Goal: Navigation & Orientation: Find specific page/section

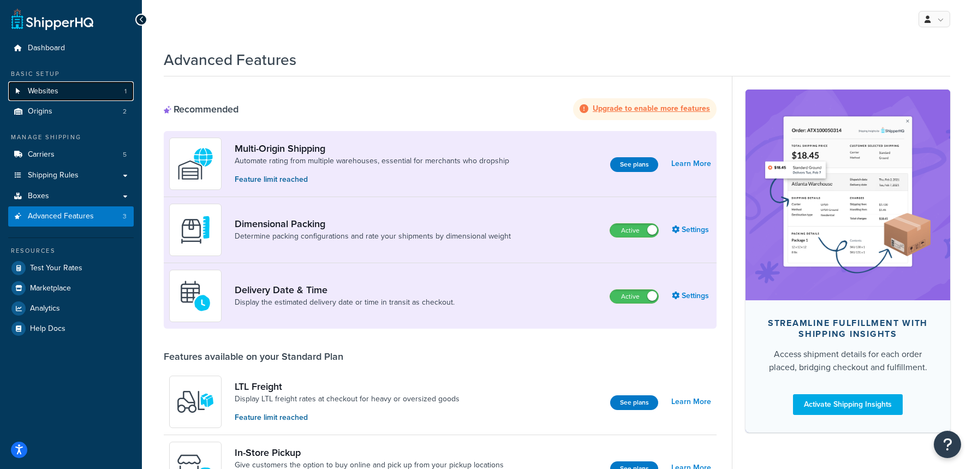
drag, startPoint x: 85, startPoint y: 89, endPoint x: 94, endPoint y: 88, distance: 8.8
click at [85, 89] on link "Websites 1" at bounding box center [70, 91] width 125 height 20
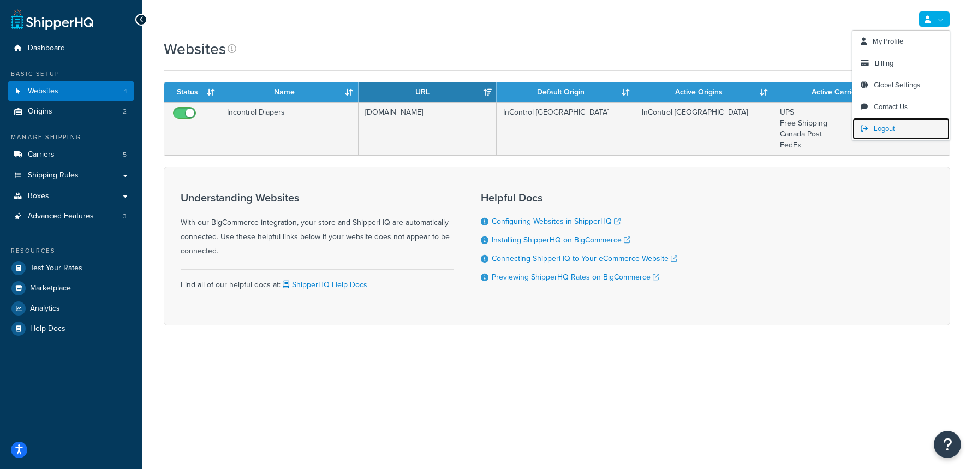
click at [903, 126] on link "Logout" at bounding box center [900, 129] width 97 height 22
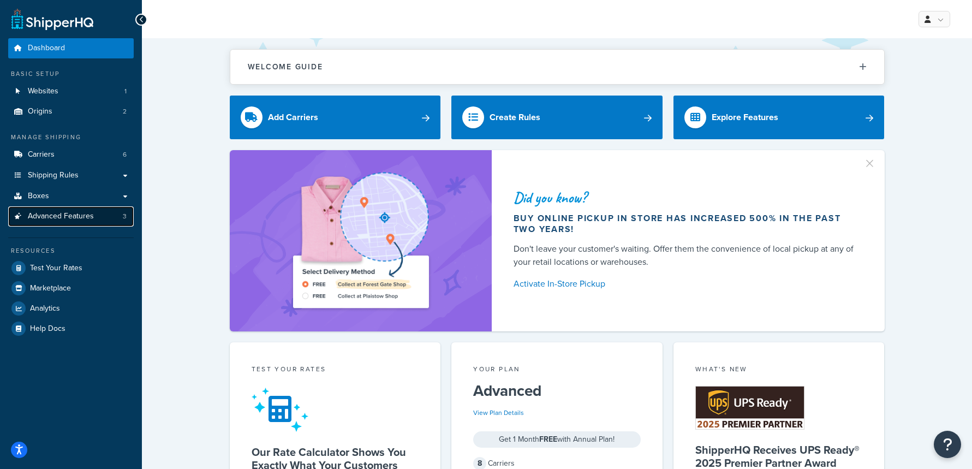
click at [38, 220] on span "Advanced Features" at bounding box center [61, 216] width 66 height 9
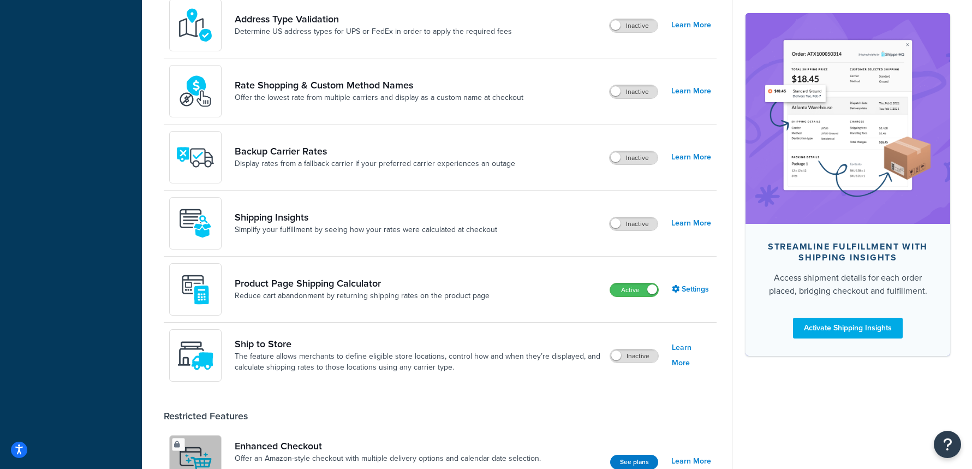
scroll to position [574, 0]
